Goal: Check status

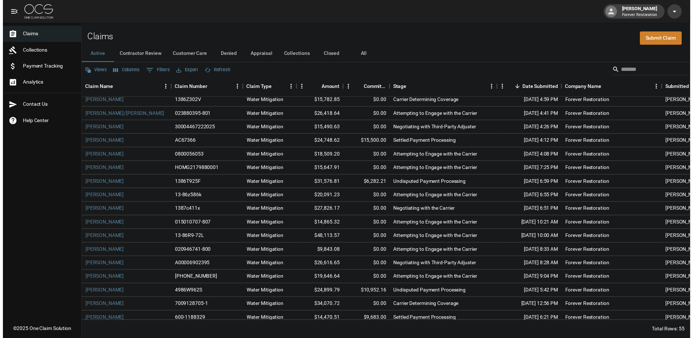
scroll to position [145, 0]
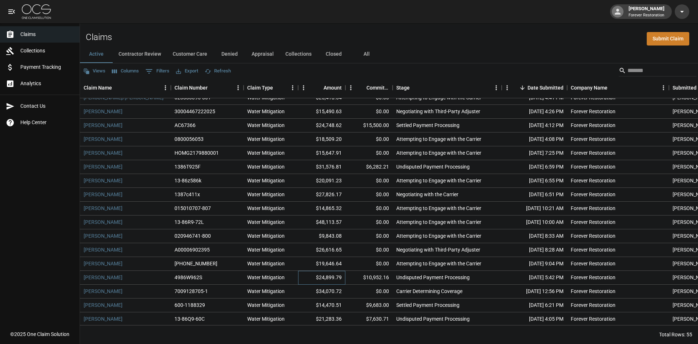
click at [308, 279] on div "$24,899.79" at bounding box center [321, 278] width 47 height 14
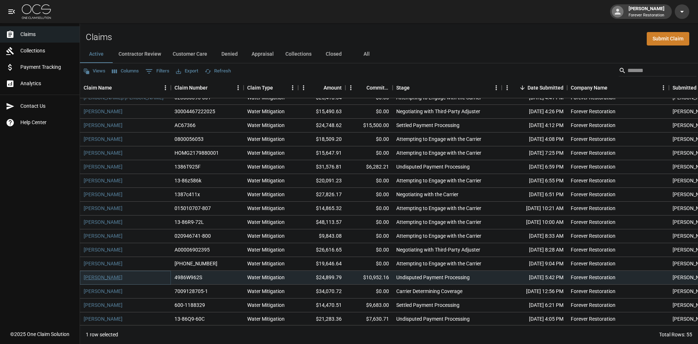
click at [97, 279] on link "[PERSON_NAME]" at bounding box center [103, 276] width 39 height 7
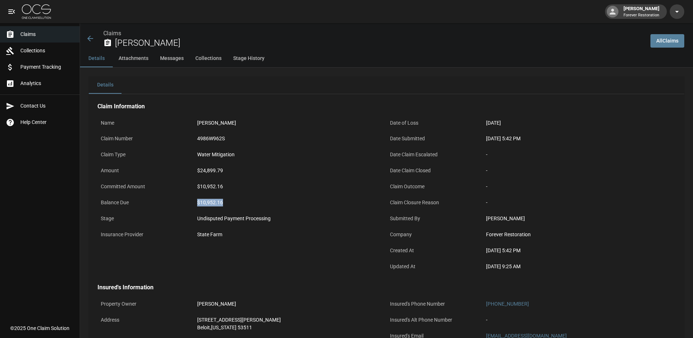
drag, startPoint x: 227, startPoint y: 204, endPoint x: 199, endPoint y: 204, distance: 27.3
click at [199, 204] on div "$10,952.16" at bounding box center [290, 203] width 186 height 8
click at [231, 207] on div "$10,952.16" at bounding box center [290, 203] width 193 height 14
drag, startPoint x: 148, startPoint y: 107, endPoint x: 98, endPoint y: 109, distance: 49.8
click at [98, 109] on h4 "Claim Information" at bounding box center [386, 106] width 578 height 7
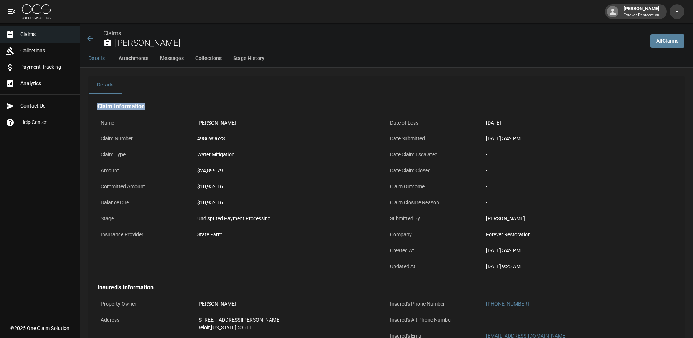
click at [96, 106] on div "Claim Information Name [PERSON_NAME] Claim Number 4986W962S Claim Type Water Mi…" at bounding box center [386, 282] width 595 height 376
drag, startPoint x: 97, startPoint y: 106, endPoint x: 153, endPoint y: 108, distance: 55.7
click at [153, 108] on div "Claim Information Name [PERSON_NAME] Claim Number 4986W962S Claim Type Water Mi…" at bounding box center [386, 282] width 595 height 376
